Goal: Task Accomplishment & Management: Complete application form

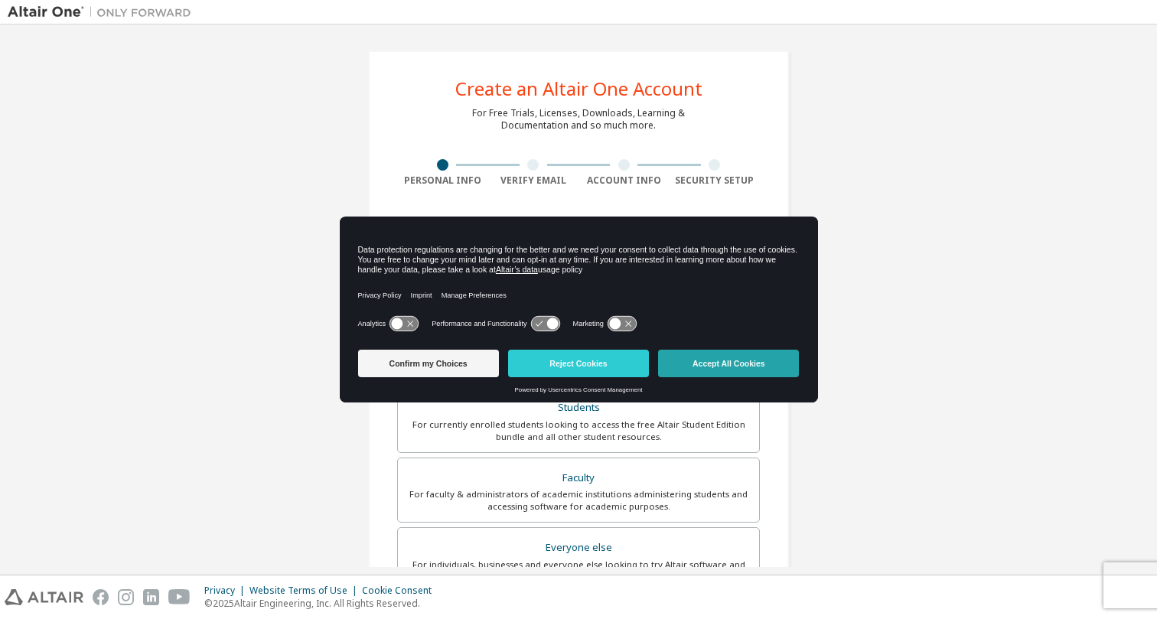
click at [718, 363] on button "Accept All Cookies" at bounding box center [728, 364] width 141 height 28
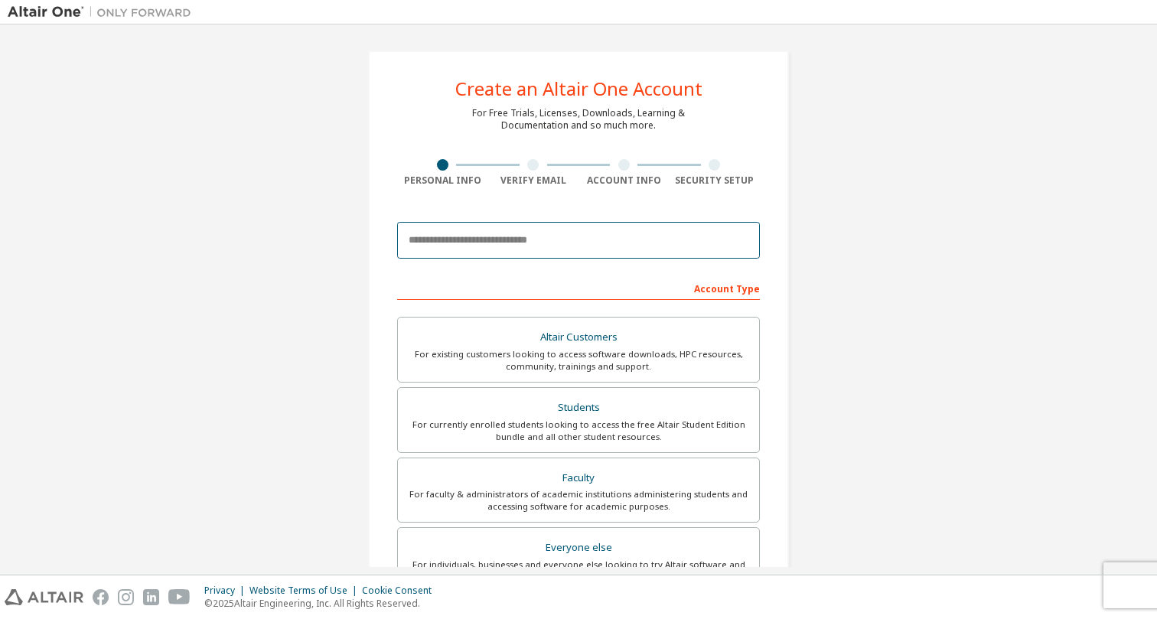
click at [561, 234] on input "email" at bounding box center [578, 240] width 363 height 37
type input "**********"
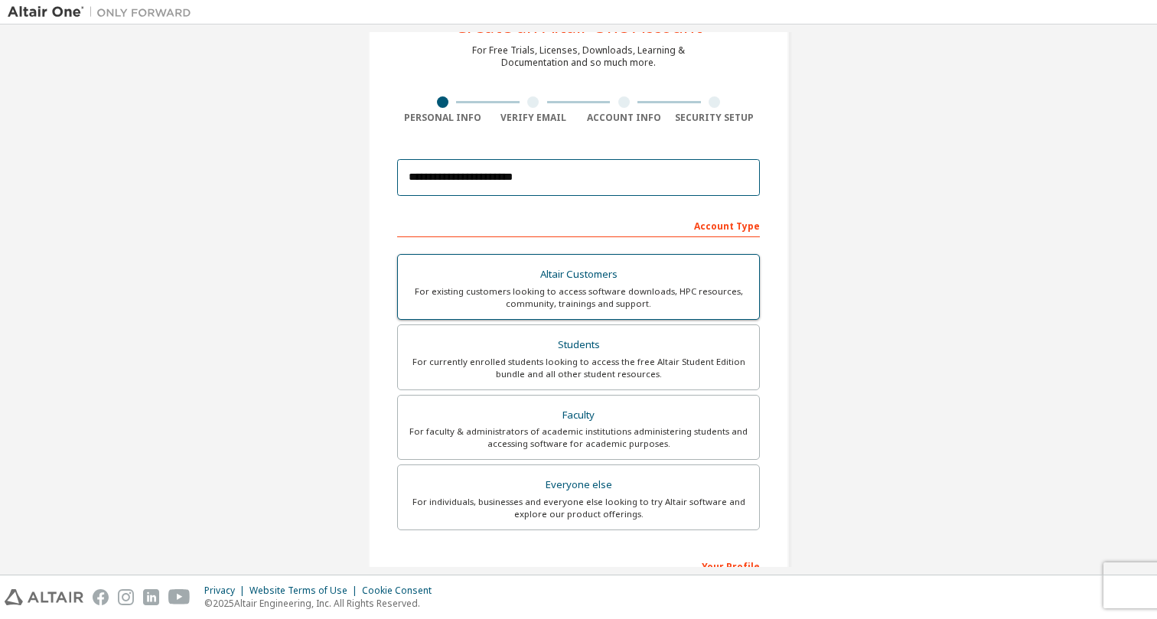
scroll to position [86, 0]
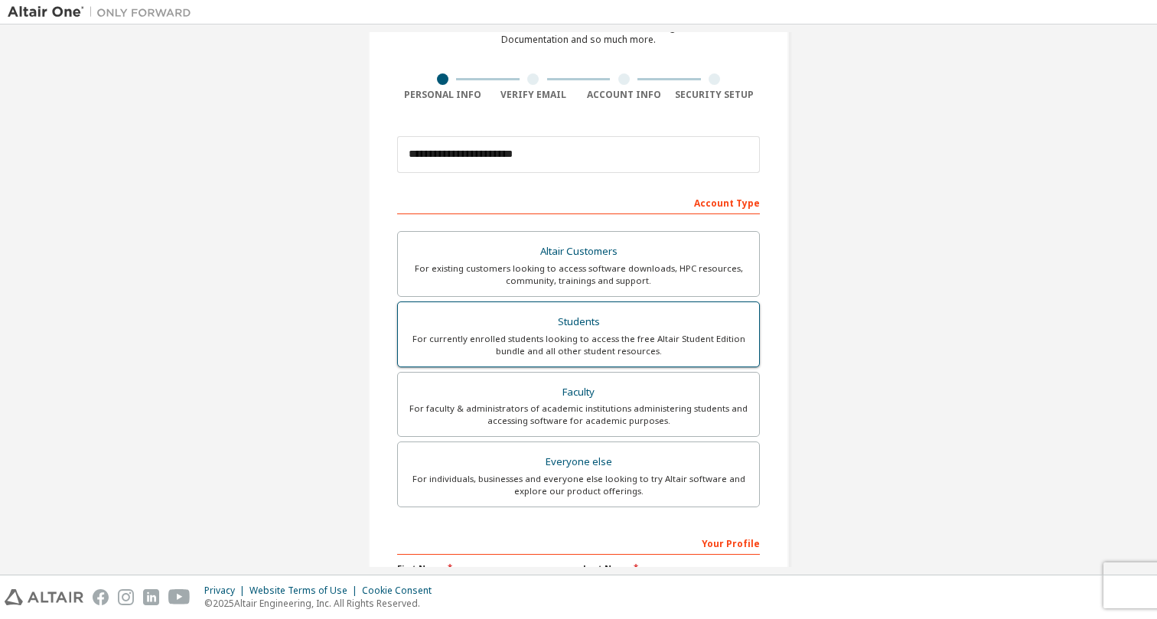
click at [542, 331] on div "Students" at bounding box center [578, 321] width 343 height 21
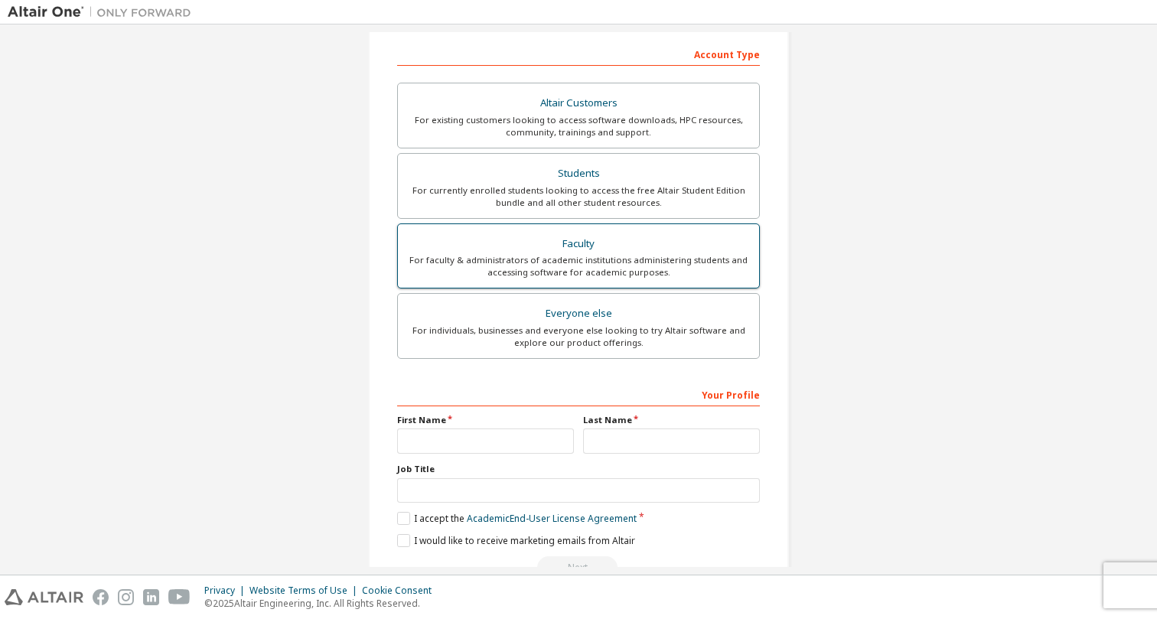
scroll to position [275, 0]
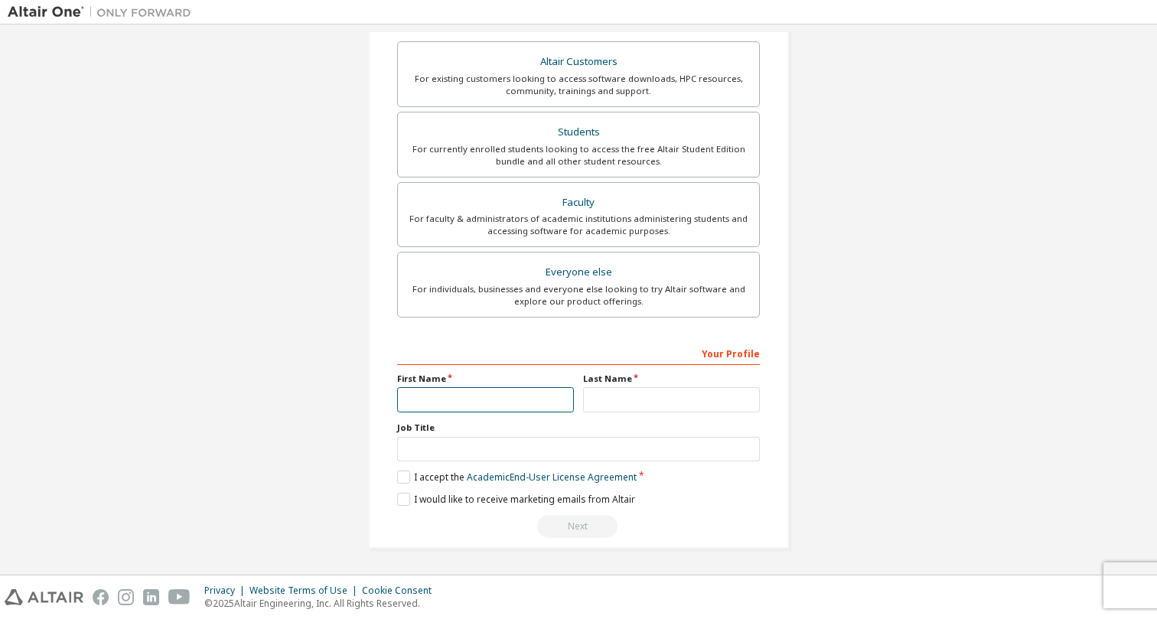
click at [525, 406] on input "text" at bounding box center [485, 399] width 177 height 25
type input "********"
click at [397, 482] on label "I accept the Academic End-User License Agreement" at bounding box center [516, 477] width 239 height 13
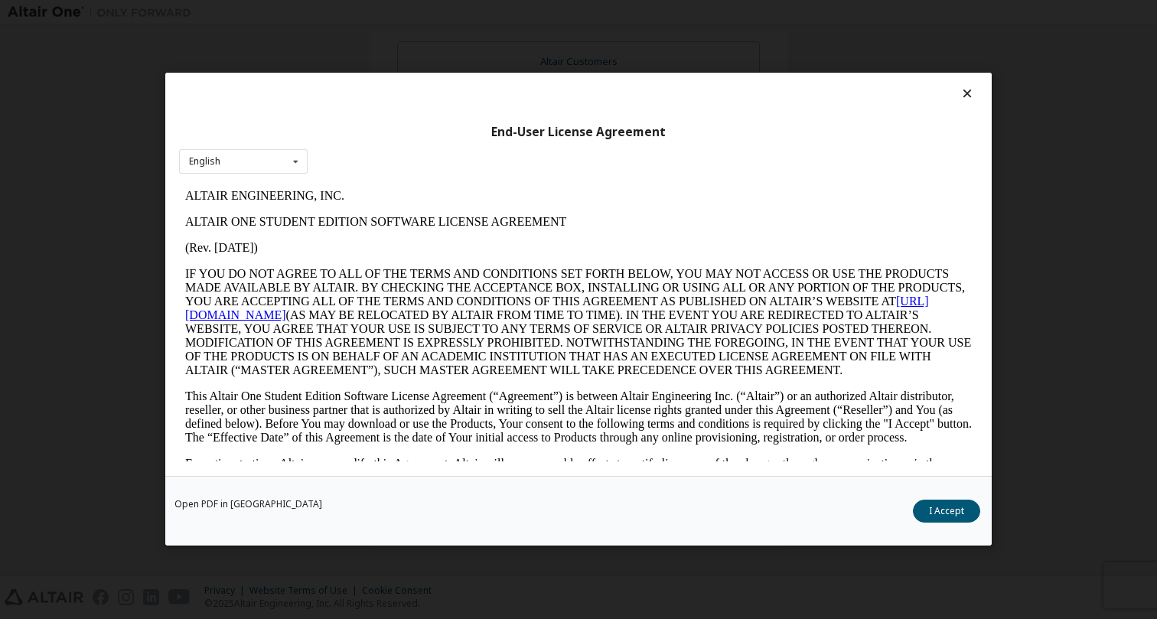
scroll to position [0, 0]
click at [950, 512] on button "I Accept" at bounding box center [946, 511] width 67 height 23
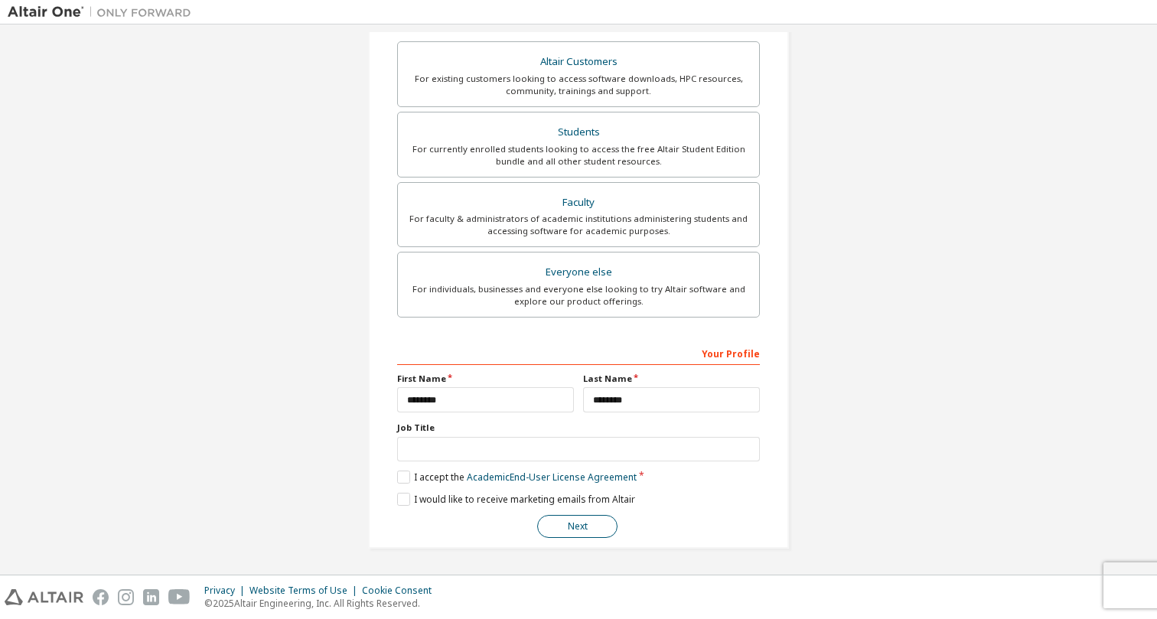
click at [552, 527] on button "Next" at bounding box center [577, 526] width 80 height 23
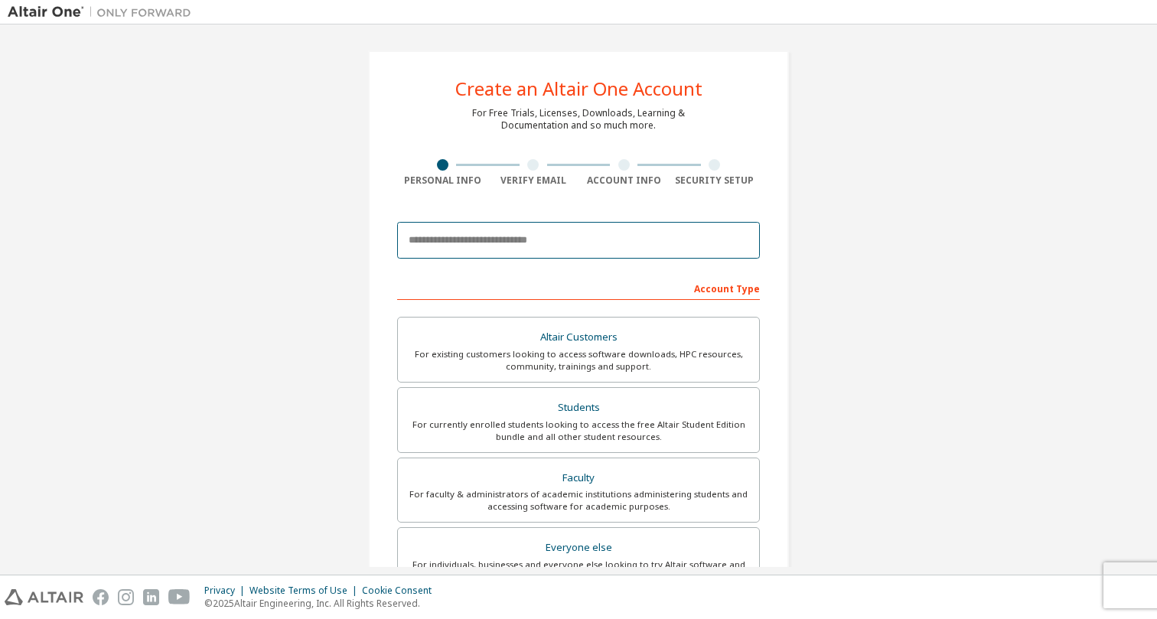
click at [551, 245] on input "email" at bounding box center [578, 240] width 363 height 37
type input "**********"
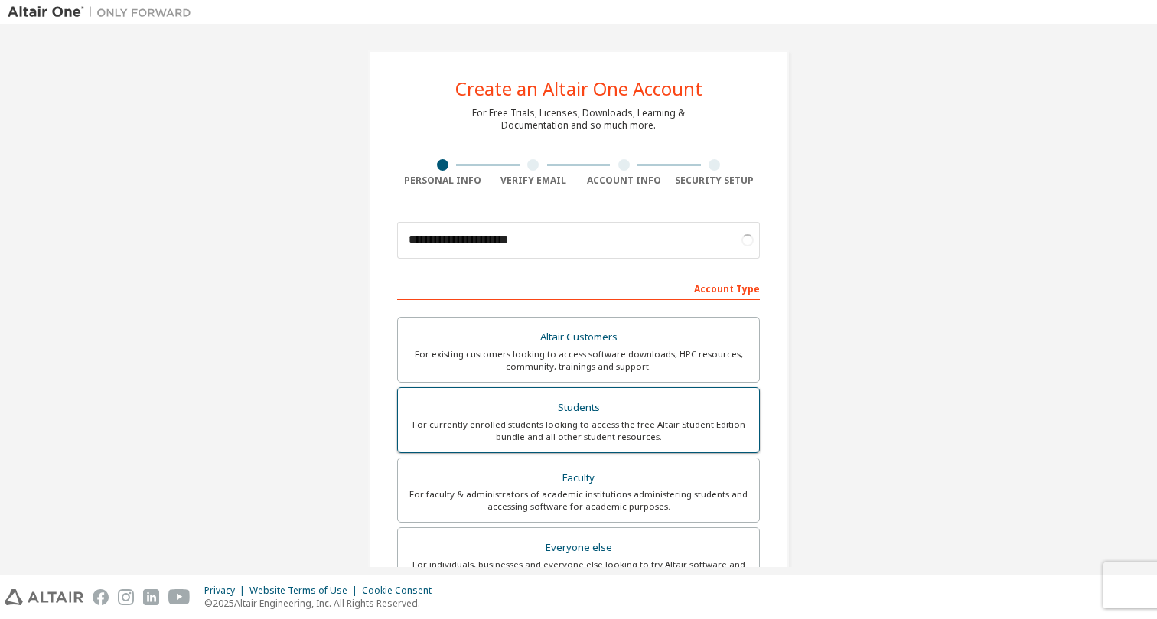
click at [546, 437] on div "For currently enrolled students looking to access the free Altair Student Editi…" at bounding box center [578, 431] width 343 height 24
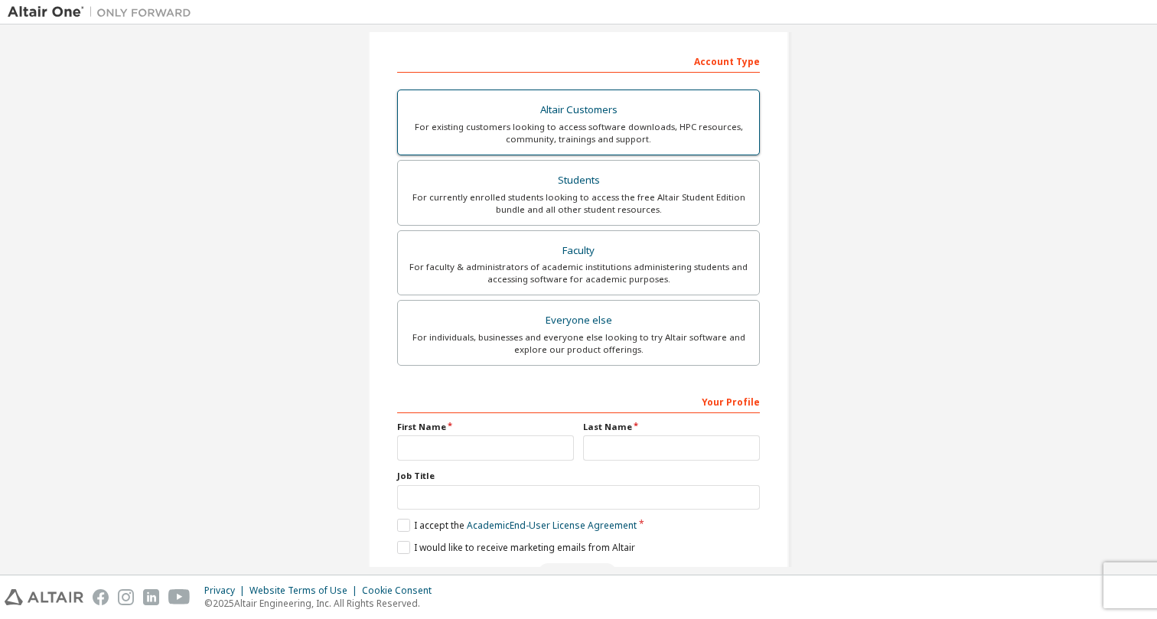
scroll to position [275, 0]
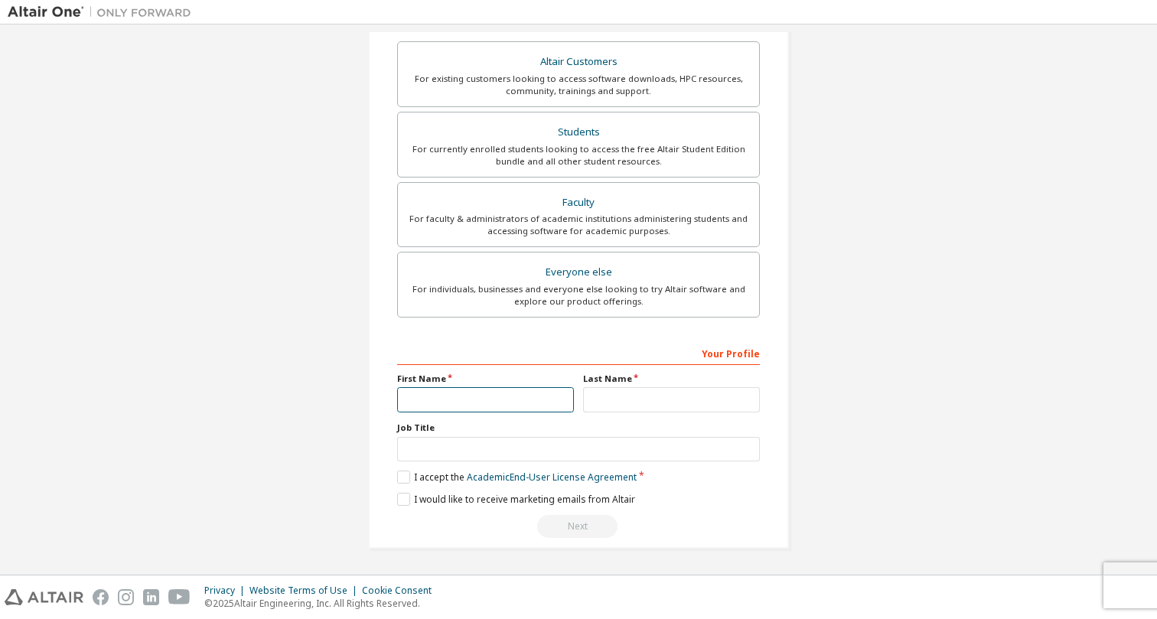
click at [478, 399] on input "text" at bounding box center [485, 399] width 177 height 25
type input "********"
click at [398, 473] on label "I accept the Academic End-User License Agreement" at bounding box center [516, 477] width 239 height 13
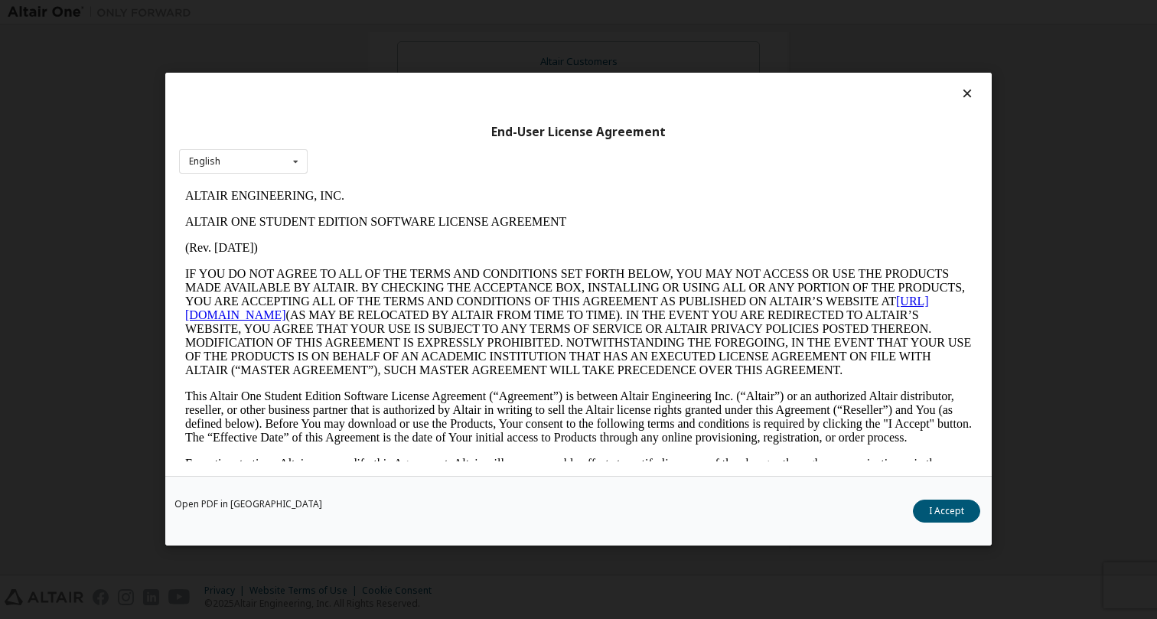
scroll to position [0, 0]
click at [966, 511] on button "I Accept" at bounding box center [946, 511] width 67 height 23
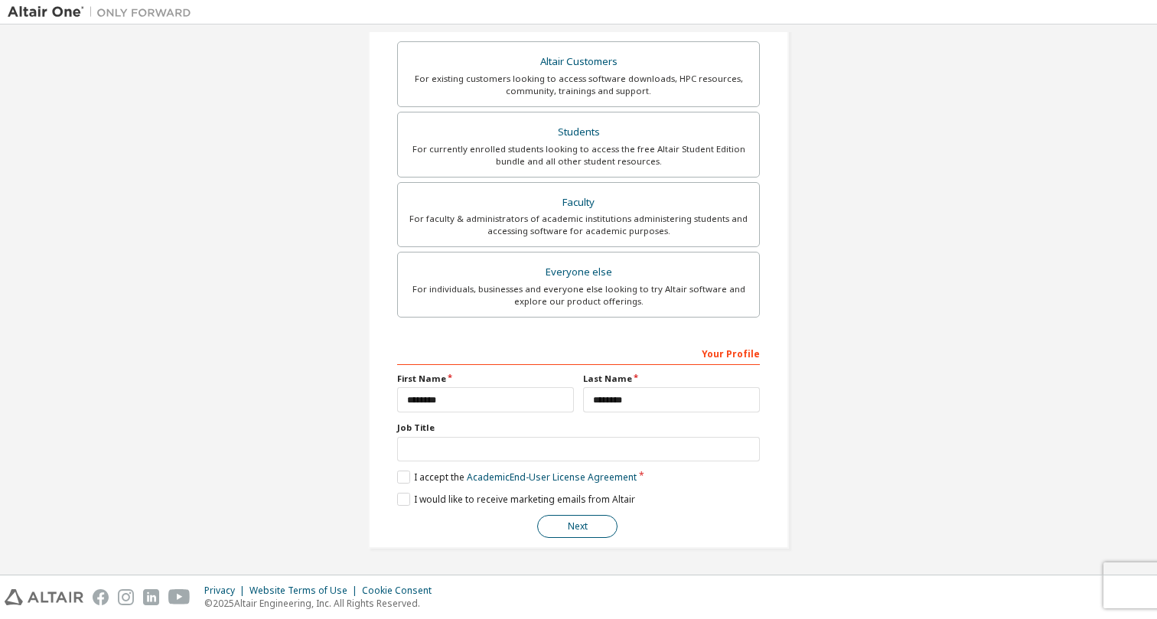
click at [552, 532] on button "Next" at bounding box center [577, 526] width 80 height 23
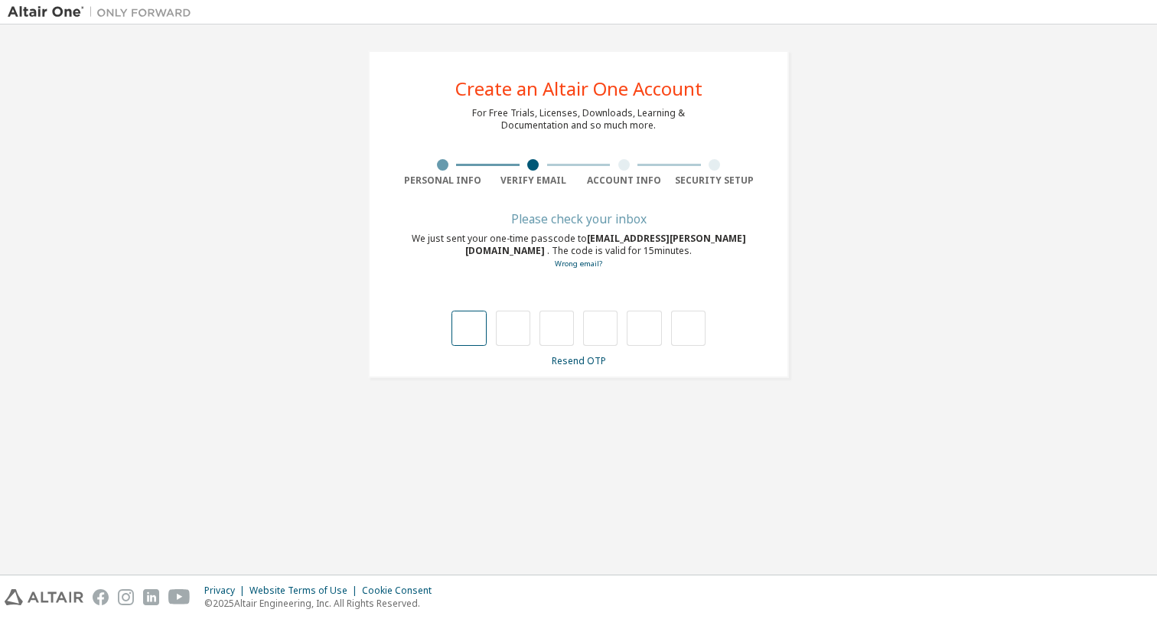
type input "*"
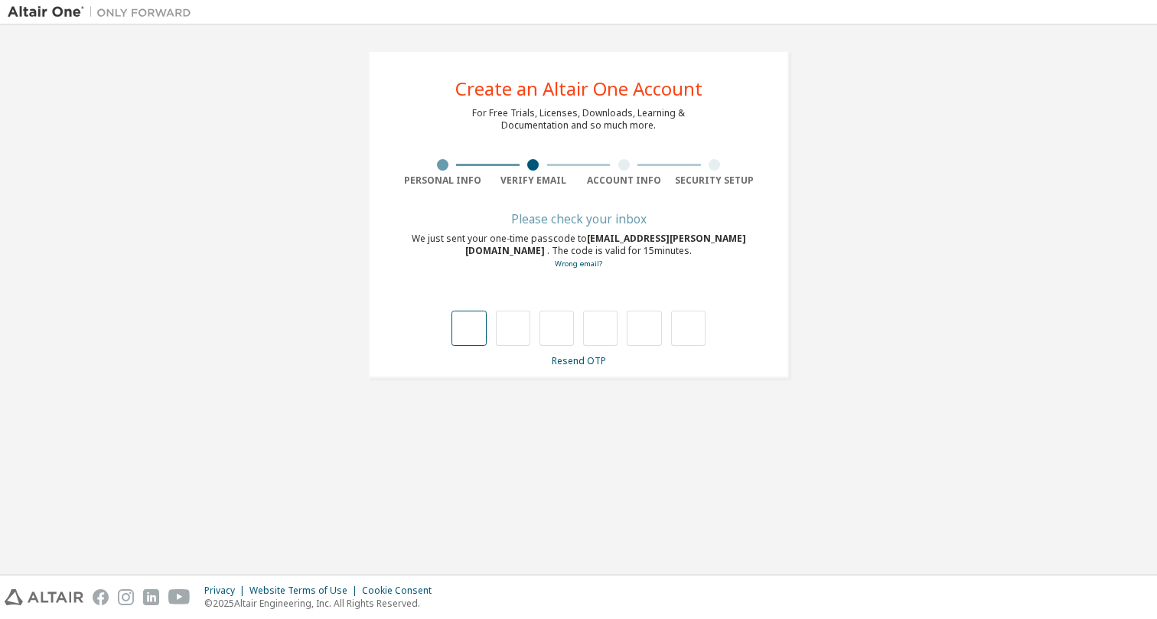
type input "*"
